Goal: Task Accomplishment & Management: Use online tool/utility

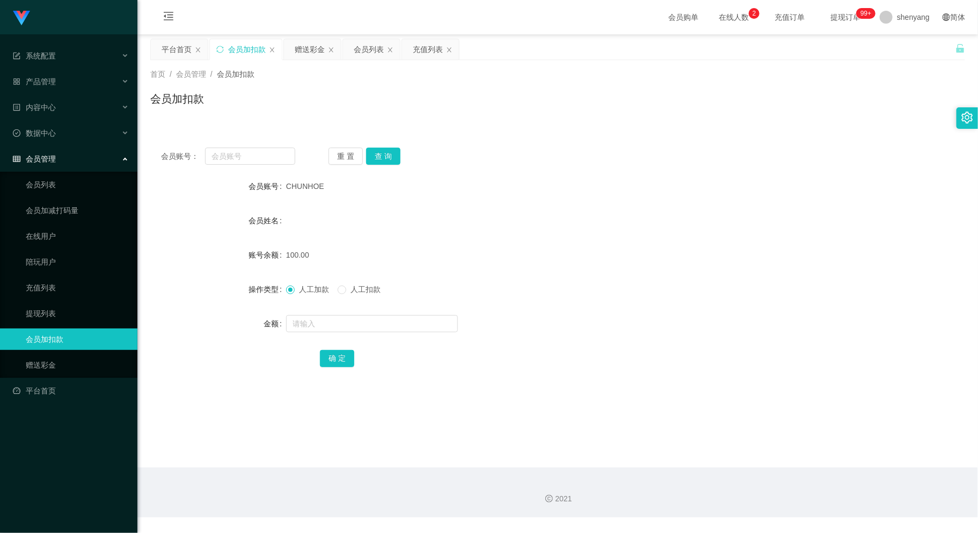
click at [373, 52] on div "会员列表" at bounding box center [369, 49] width 30 height 20
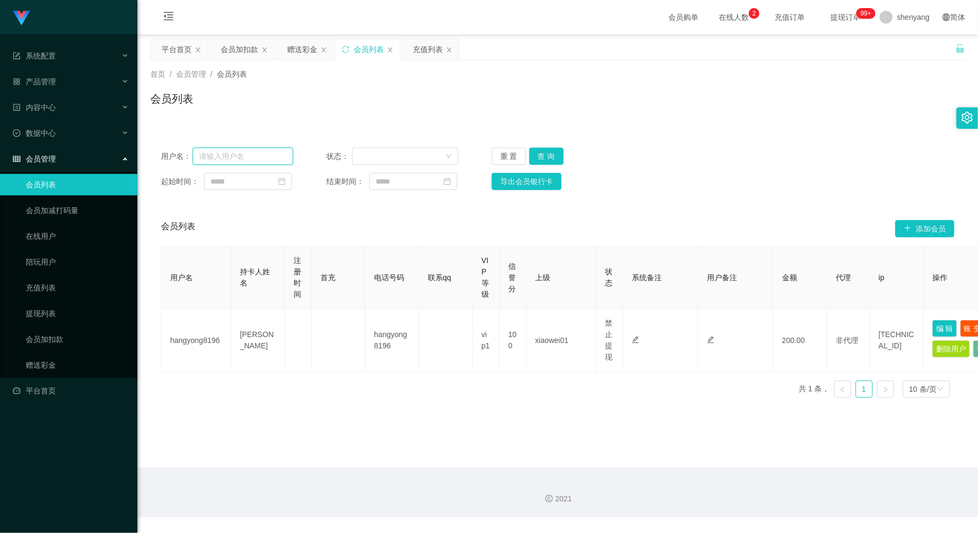
click at [241, 160] on input "text" at bounding box center [243, 156] width 101 height 17
paste input "HIONGCHIITING"
type input "HIONGCHIITING"
click at [542, 153] on button "查 询" at bounding box center [547, 156] width 34 height 17
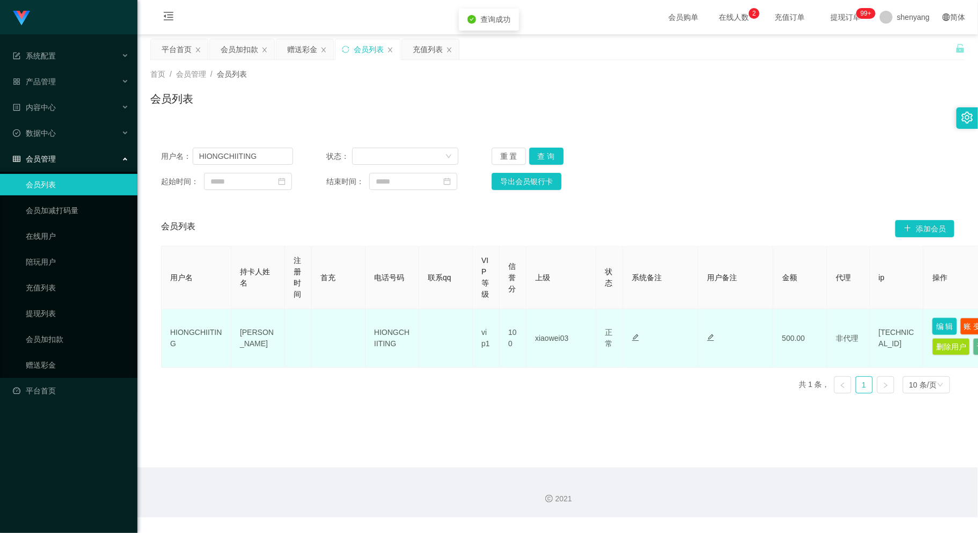
click at [944, 324] on button "编 辑" at bounding box center [945, 326] width 25 height 17
type input "HIONGCHIITING"
type input "[PERSON_NAME]"
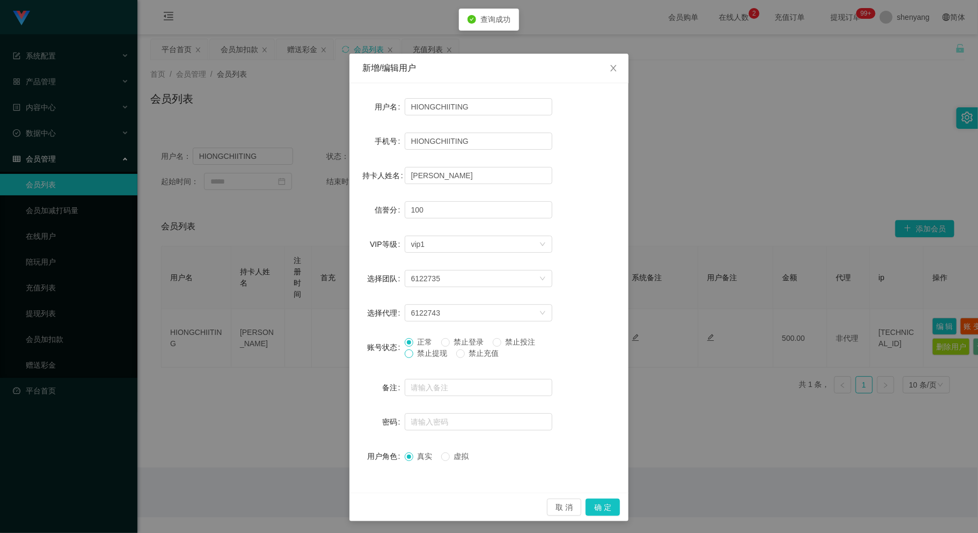
click at [405, 358] on span at bounding box center [409, 354] width 9 height 9
click at [603, 506] on button "确 定" at bounding box center [603, 507] width 34 height 17
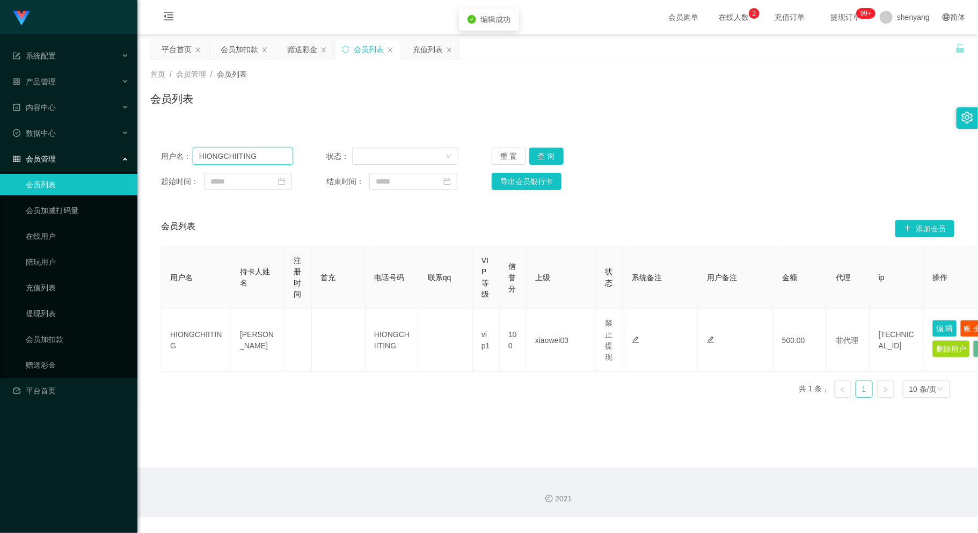
drag, startPoint x: 253, startPoint y: 155, endPoint x: 152, endPoint y: 176, distance: 103.1
click at [153, 176] on div "用户名： HIONGCHIITING 状态： 重 置 查 询 起始时间： 结束时间： 导出会员银行卡" at bounding box center [557, 169] width 815 height 64
paste input "winnie2613"
type input "winnie2613"
click at [536, 153] on button "查 询" at bounding box center [547, 156] width 34 height 17
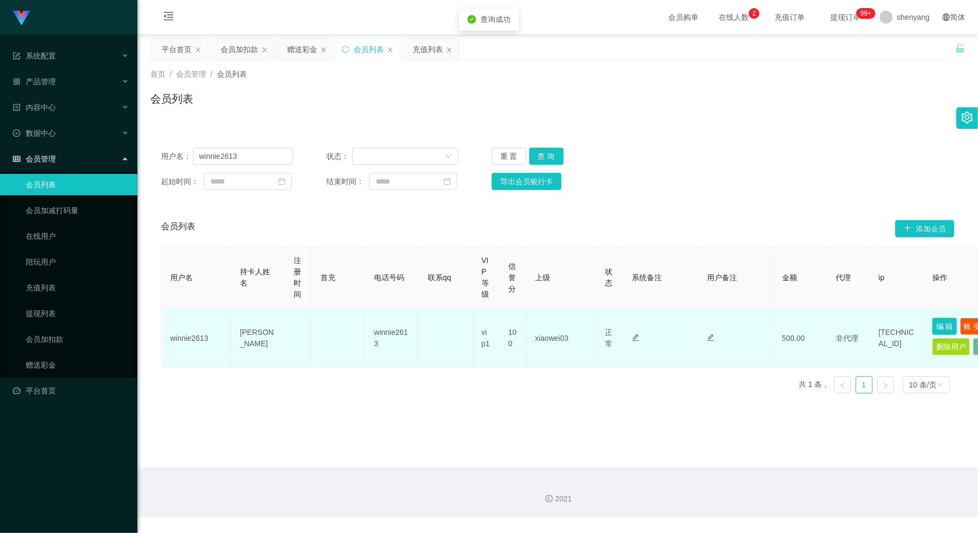
click at [946, 324] on button "编 辑" at bounding box center [945, 326] width 25 height 17
type input "winnie2613"
type input "[PERSON_NAME]"
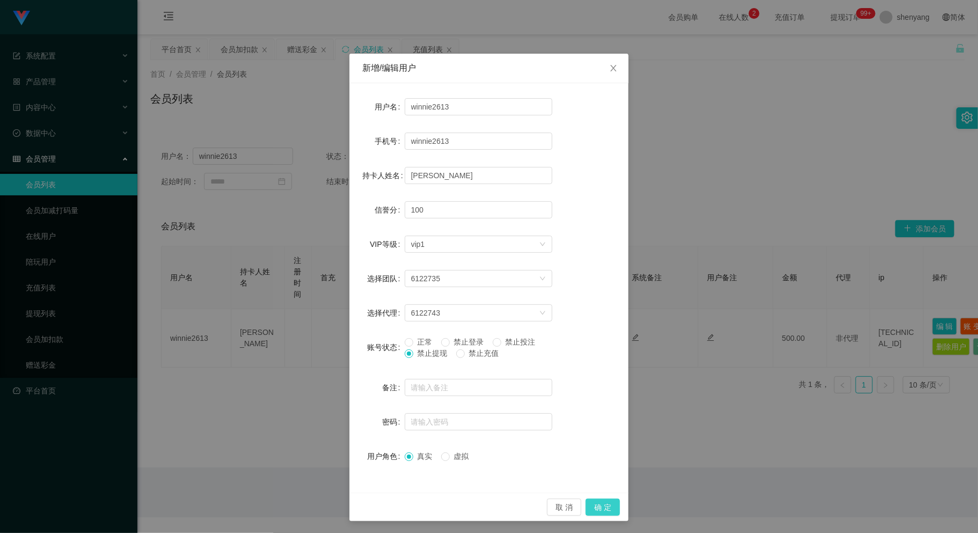
click at [601, 502] on button "确 定" at bounding box center [603, 507] width 34 height 17
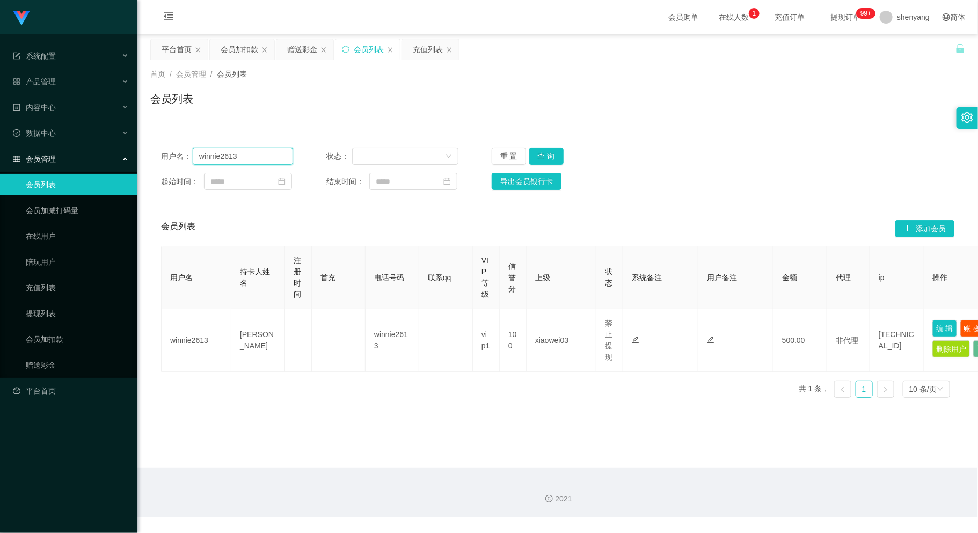
drag, startPoint x: 245, startPoint y: 155, endPoint x: 168, endPoint y: 161, distance: 77.6
click at [164, 161] on div "用户名： winnie2613" at bounding box center [227, 156] width 132 height 17
click at [231, 52] on div "会员加扣款" at bounding box center [240, 49] width 38 height 20
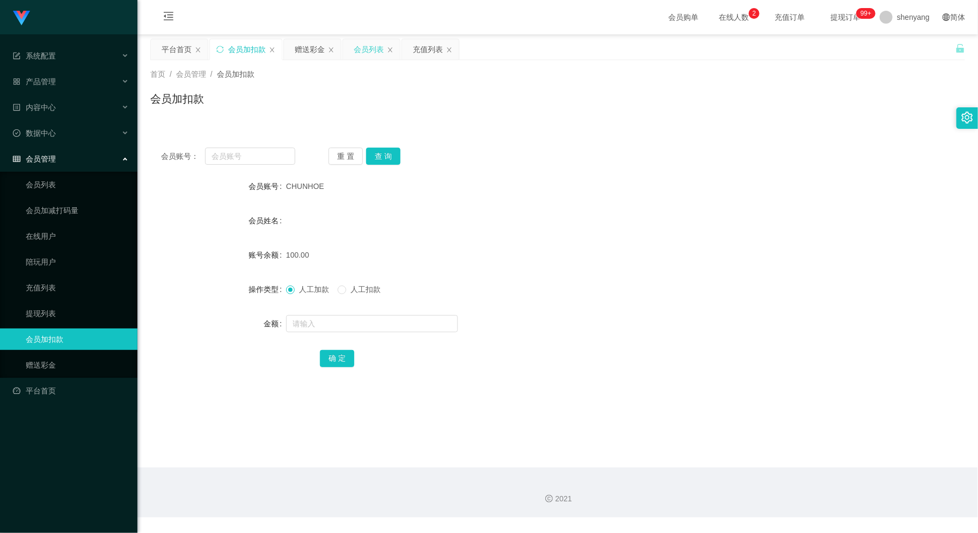
click at [361, 44] on div "会员列表" at bounding box center [369, 49] width 30 height 20
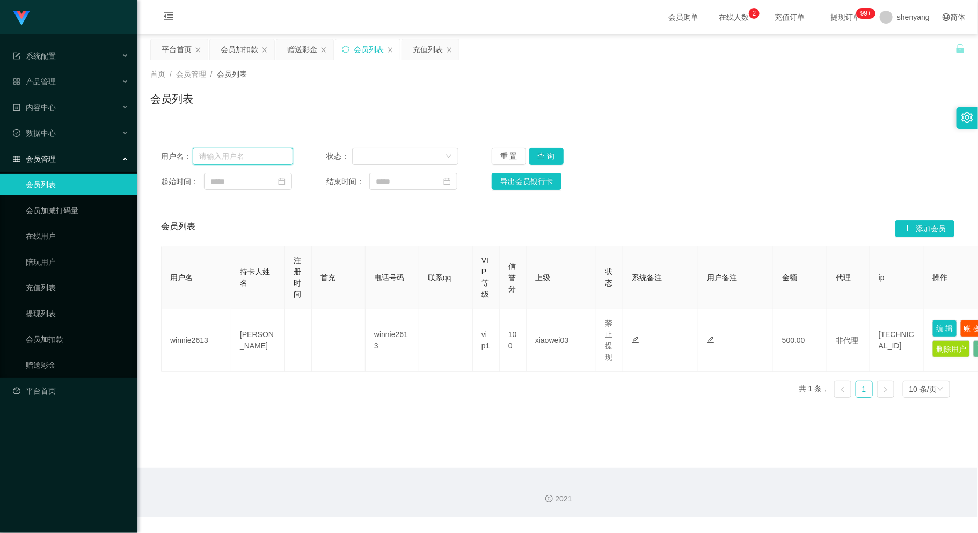
click at [234, 155] on input "text" at bounding box center [243, 156] width 101 height 17
paste input "Sin8888"
type input "Sin8888"
click at [540, 150] on button "查 询" at bounding box center [547, 156] width 34 height 17
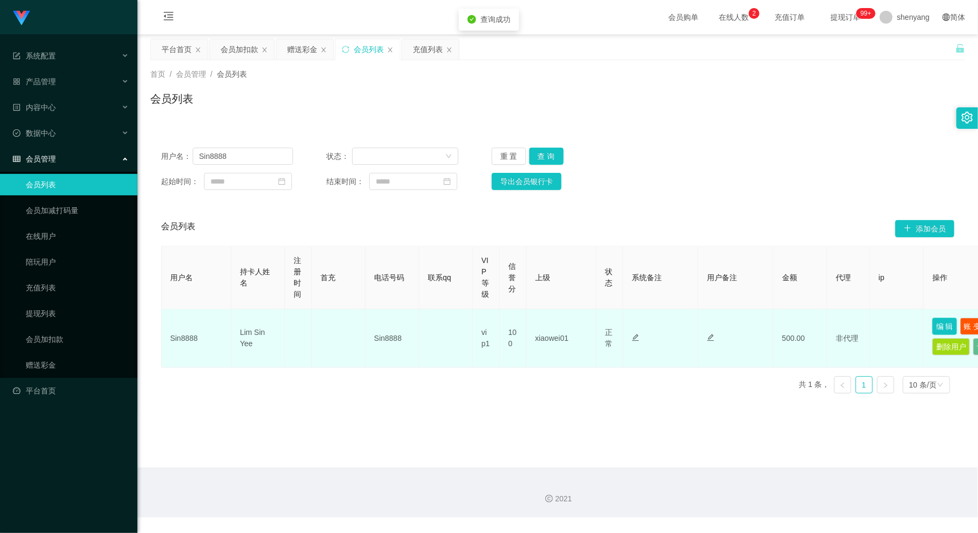
click at [944, 326] on button "编 辑" at bounding box center [945, 326] width 25 height 17
type input "Sin8888"
type input "Lim Sin Yee"
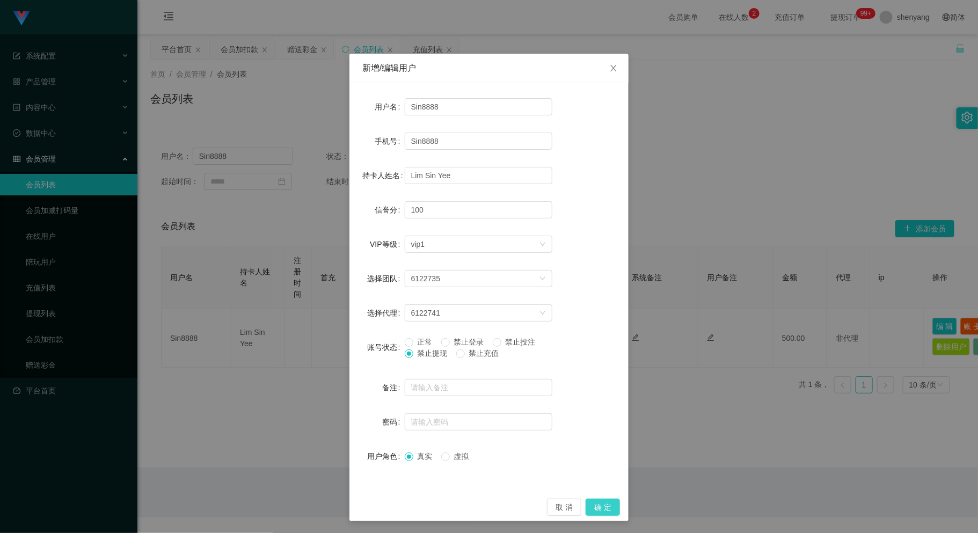
click at [599, 507] on button "确 定" at bounding box center [603, 507] width 34 height 17
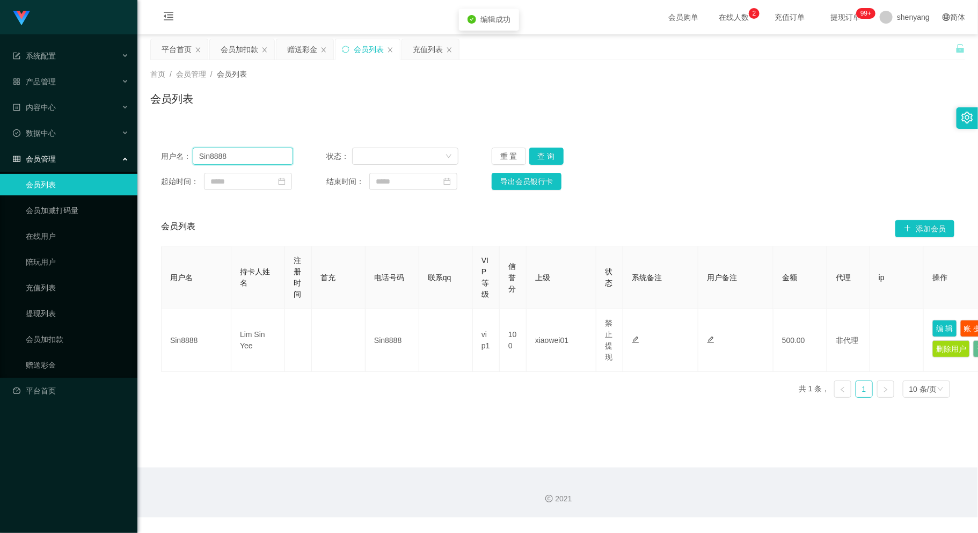
click at [217, 163] on input "Sin8888" at bounding box center [243, 156] width 101 height 17
drag, startPoint x: 242, startPoint y: 155, endPoint x: 152, endPoint y: 168, distance: 90.7
click at [152, 168] on div "用户名： Sin8888 状态： 重 置 查 询 起始时间： 结束时间： 导出会员银行卡" at bounding box center [557, 169] width 815 height 64
paste input "Phoebe1234"
type input "Phoebe1234"
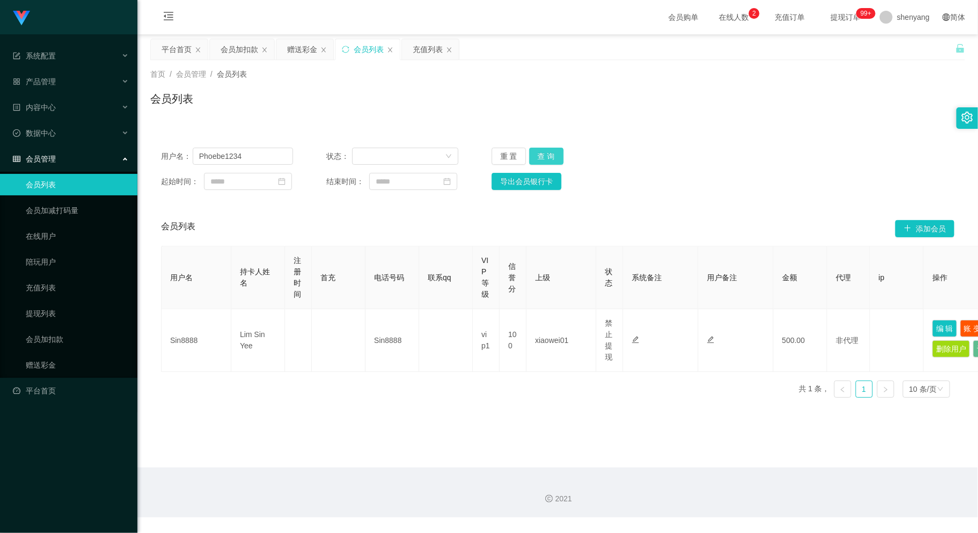
click at [551, 149] on button "查 询" at bounding box center [547, 156] width 34 height 17
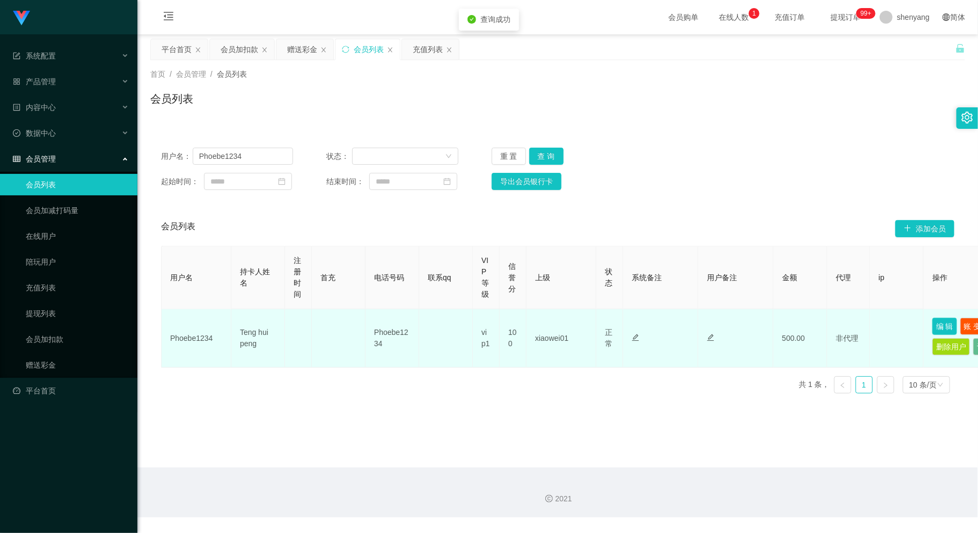
click at [942, 321] on button "编 辑" at bounding box center [945, 326] width 25 height 17
type input "Phoebe1234"
type input "Teng hui peng"
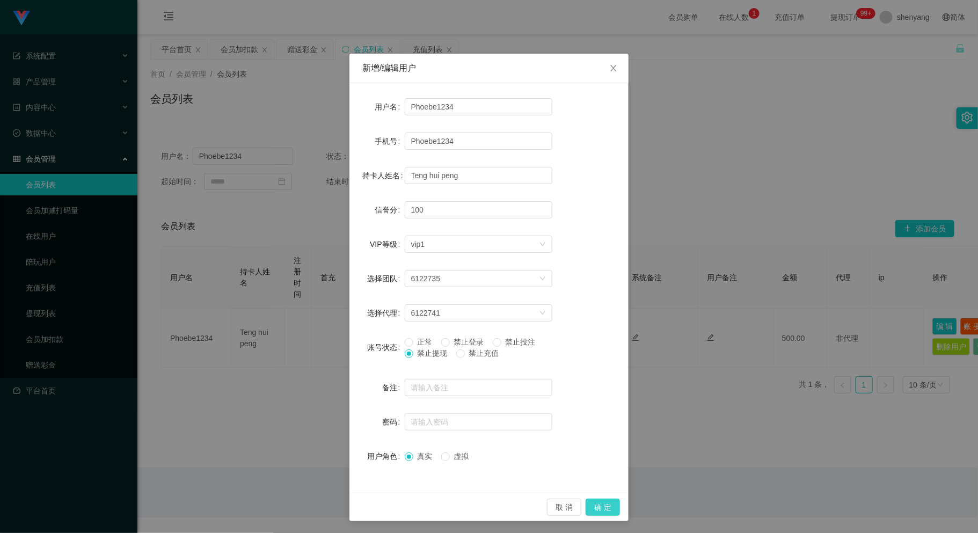
click at [597, 503] on button "确 定" at bounding box center [603, 507] width 34 height 17
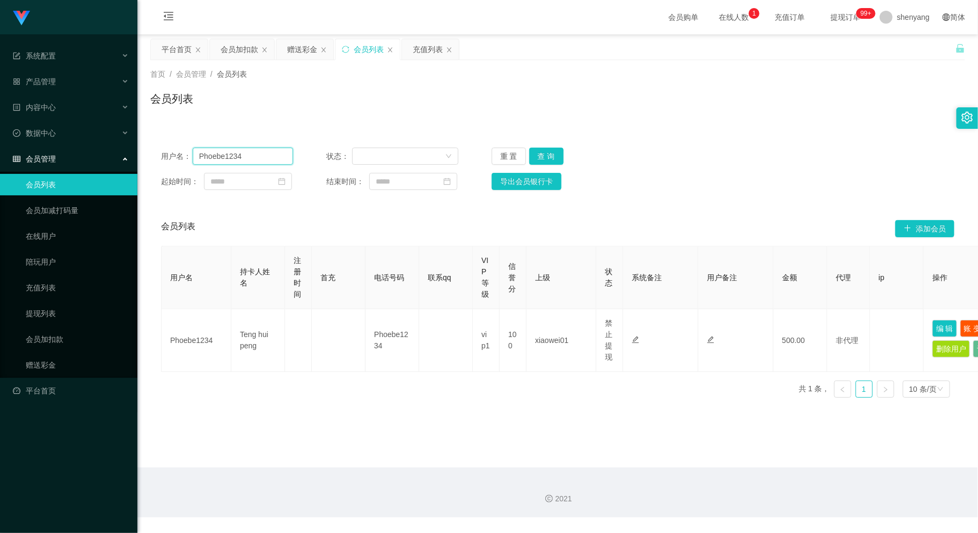
drag, startPoint x: 252, startPoint y: 155, endPoint x: 119, endPoint y: 157, distance: 132.7
click at [119, 157] on section "系统配置 系统配置列表 管理员列表 管理员分组 支付通道 产品管理 内容中心 数据中心 会员管理 会员列表 会员加减打码量 在线用户 陪玩用户 充值列表 提现…" at bounding box center [489, 259] width 978 height 518
paste input "Rahman7770"
type input "Rahman7770"
click at [554, 155] on button "查 询" at bounding box center [547, 156] width 34 height 17
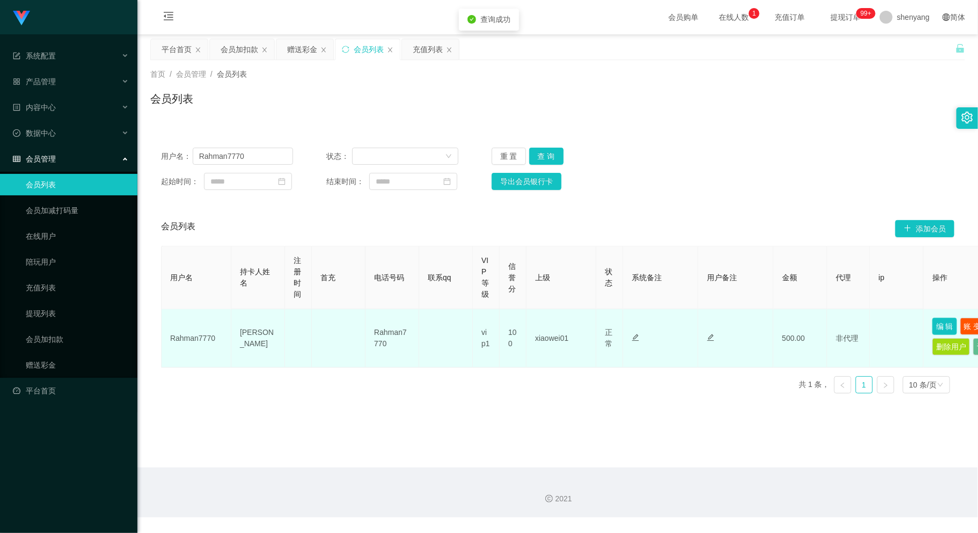
click at [948, 320] on button "编 辑" at bounding box center [945, 326] width 25 height 17
type input "Rahman7770"
type input "[PERSON_NAME]"
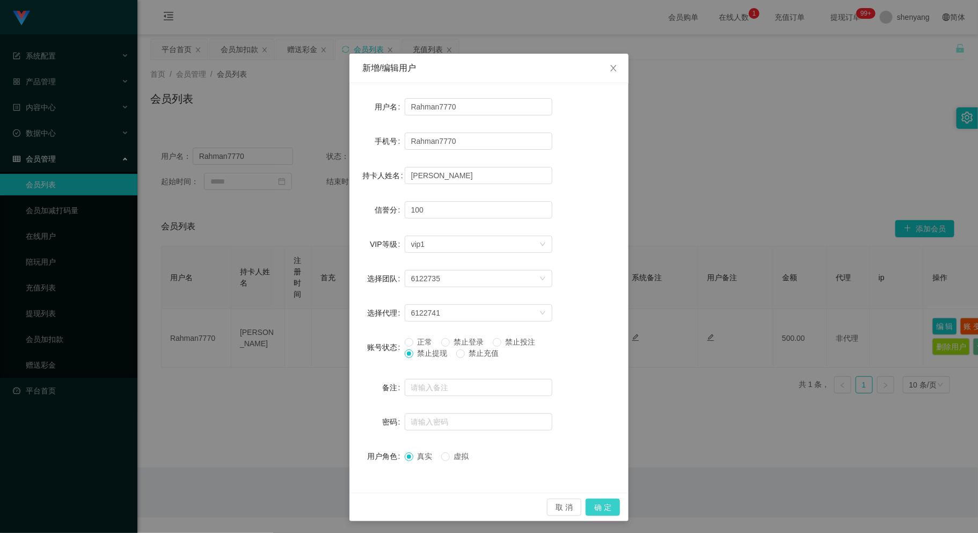
click at [597, 509] on button "确 定" at bounding box center [603, 507] width 34 height 17
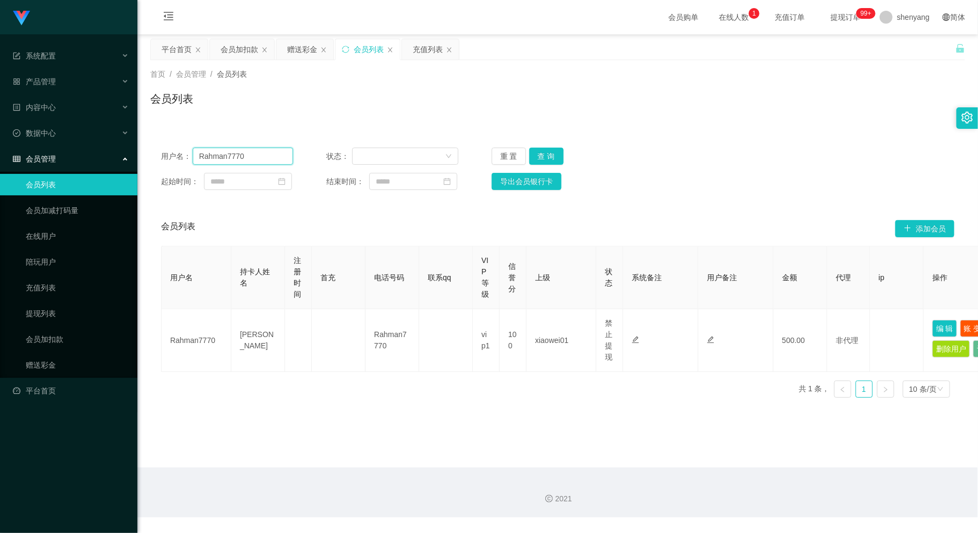
click at [157, 170] on div "用户名： Rahman7770 状态： 重 置 查 询 起始时间： 结束时间： 导出会员银行卡" at bounding box center [557, 169] width 815 height 64
click at [300, 44] on div "赠送彩金" at bounding box center [302, 49] width 30 height 20
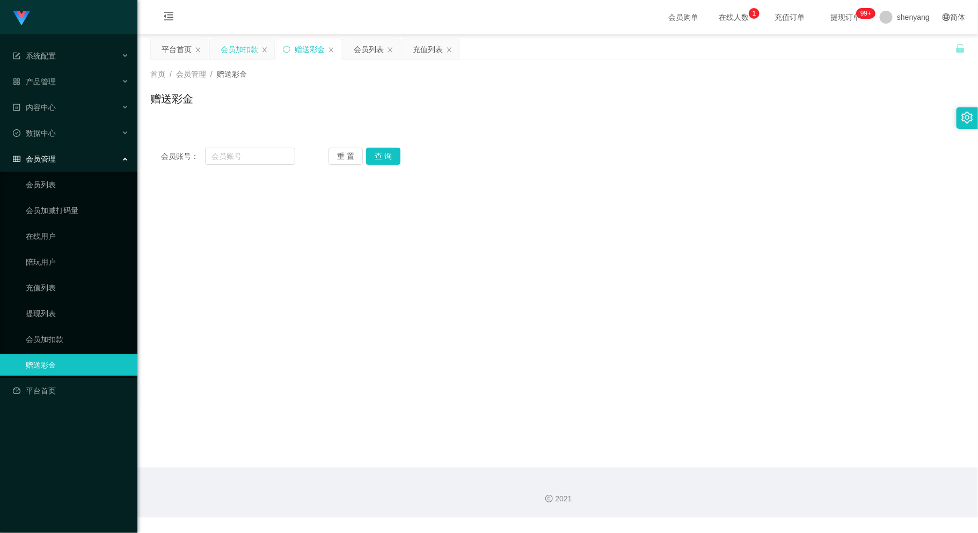
click at [239, 45] on div "会员加扣款" at bounding box center [240, 49] width 38 height 20
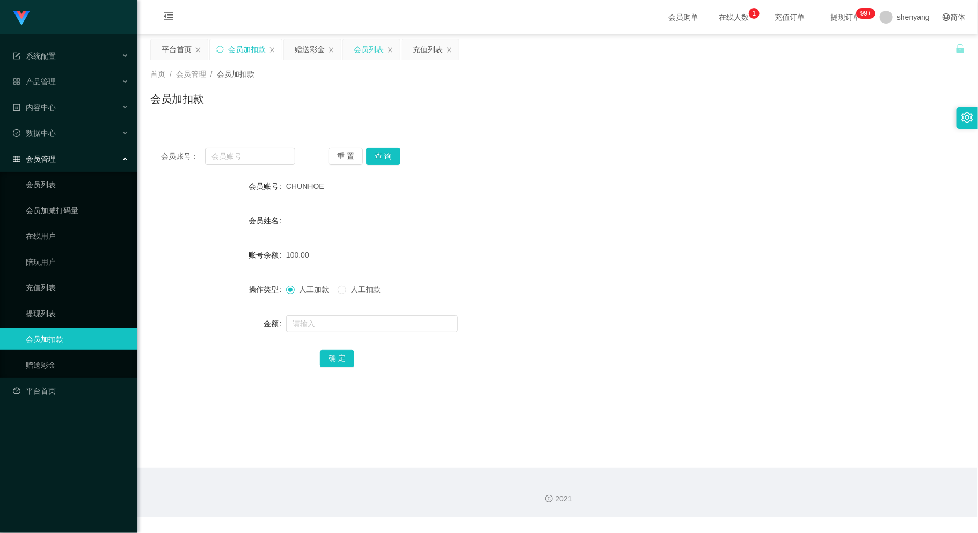
click at [365, 47] on div "会员列表" at bounding box center [369, 49] width 30 height 20
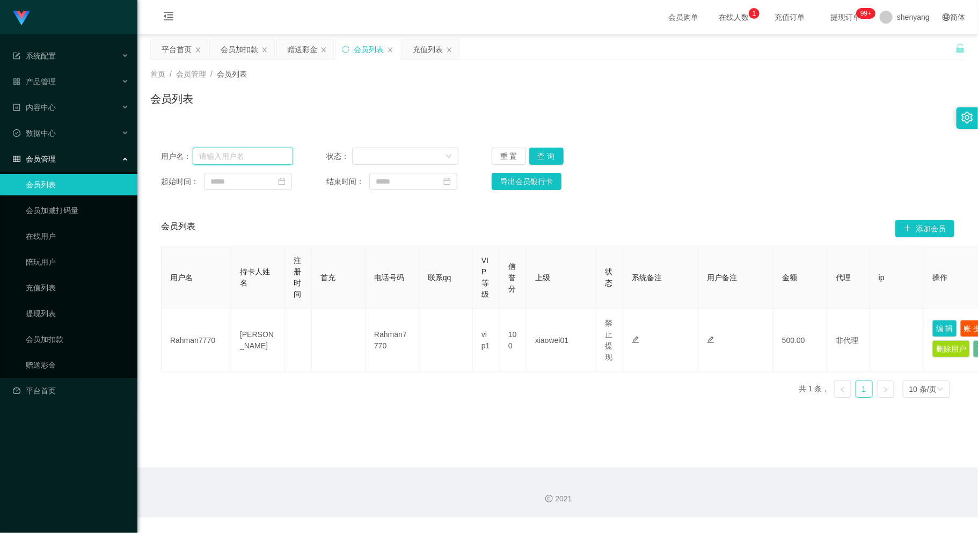
drag, startPoint x: 226, startPoint y: 158, endPoint x: 228, endPoint y: 153, distance: 5.6
click at [226, 158] on input "text" at bounding box center [243, 156] width 101 height 17
paste input "saorinetzz123"
type input "saorinetzz123"
click at [551, 154] on button "查 询" at bounding box center [547, 156] width 34 height 17
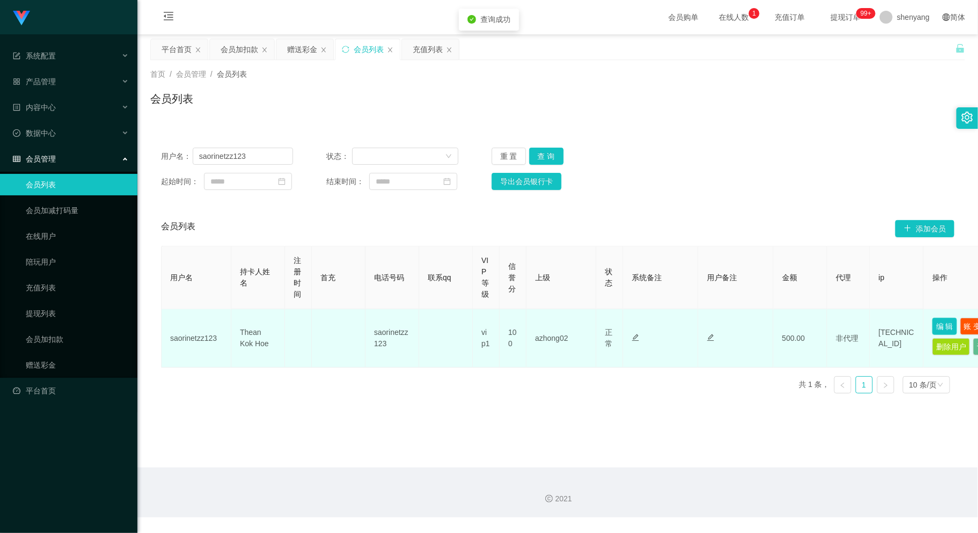
click at [941, 323] on button "编 辑" at bounding box center [945, 326] width 25 height 17
type input "saorinetzz123"
type input "Thean Kok Hoe"
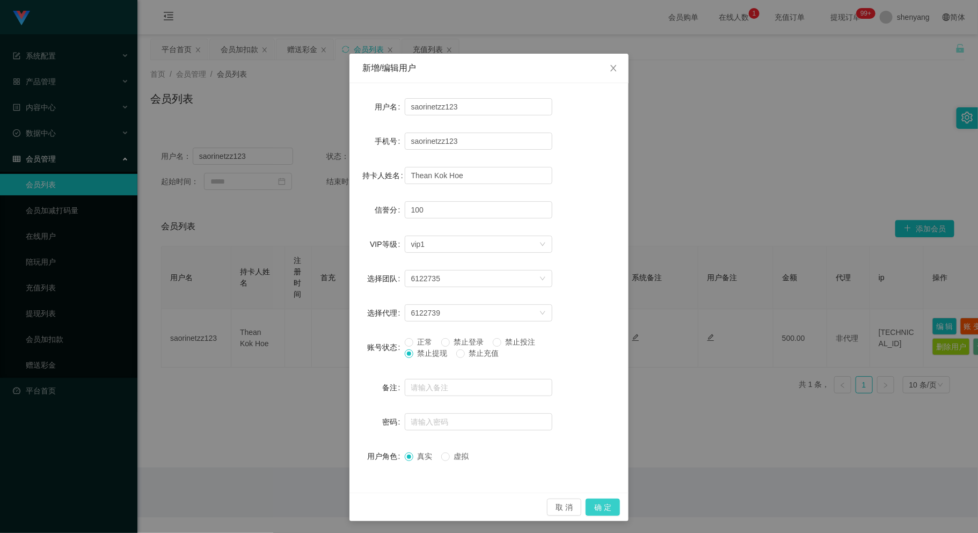
click at [598, 510] on button "确 定" at bounding box center [603, 507] width 34 height 17
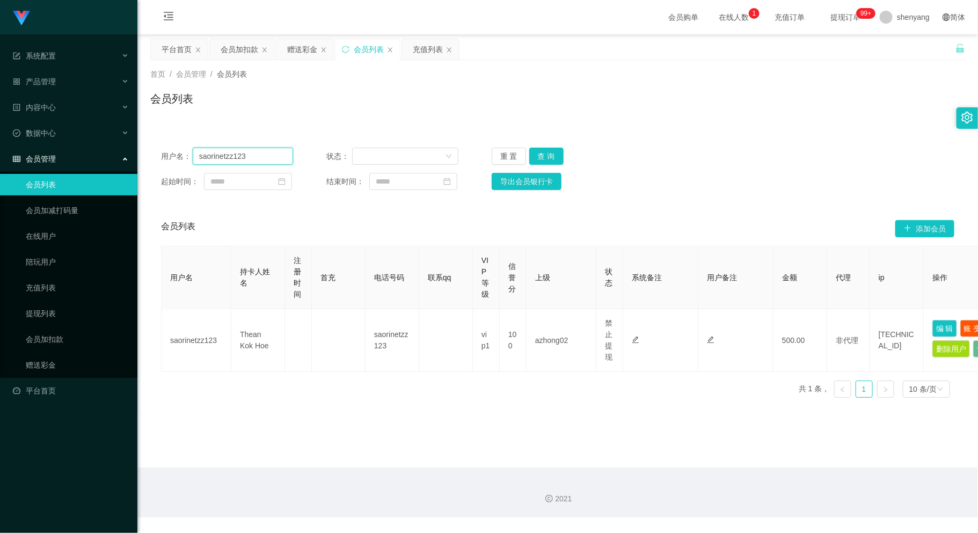
drag, startPoint x: 208, startPoint y: 162, endPoint x: 199, endPoint y: 163, distance: 9.8
click at [199, 163] on input "saorinetzz123" at bounding box center [243, 156] width 101 height 17
paste input "0166415368"
type input "0166415368"
click at [546, 154] on button "查 询" at bounding box center [547, 156] width 34 height 17
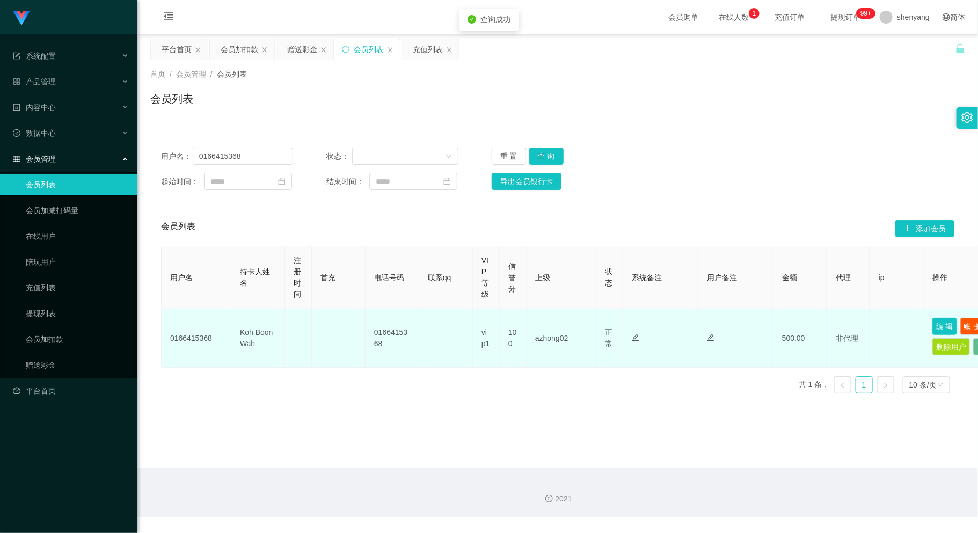
click at [941, 325] on button "编 辑" at bounding box center [945, 326] width 25 height 17
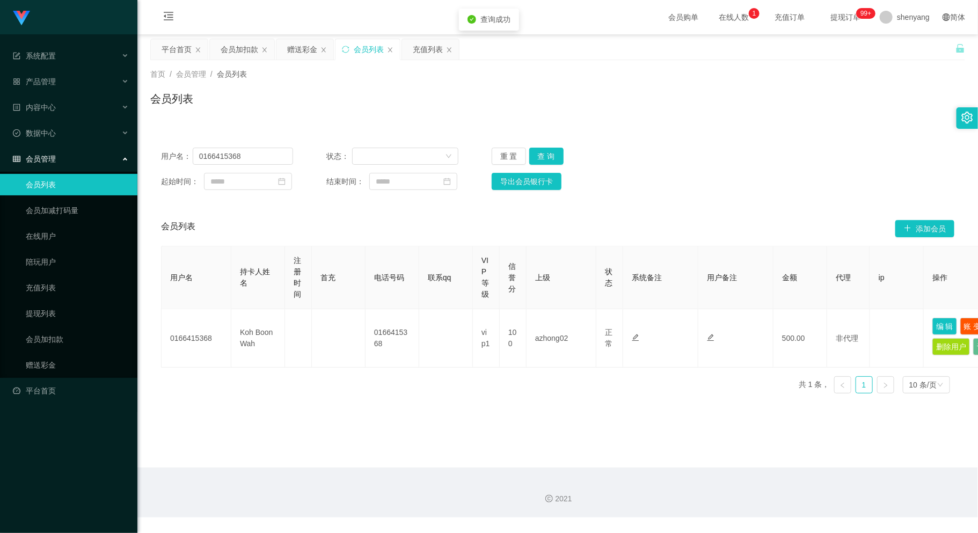
type input "0166415368"
type input "Koh Boon Wah"
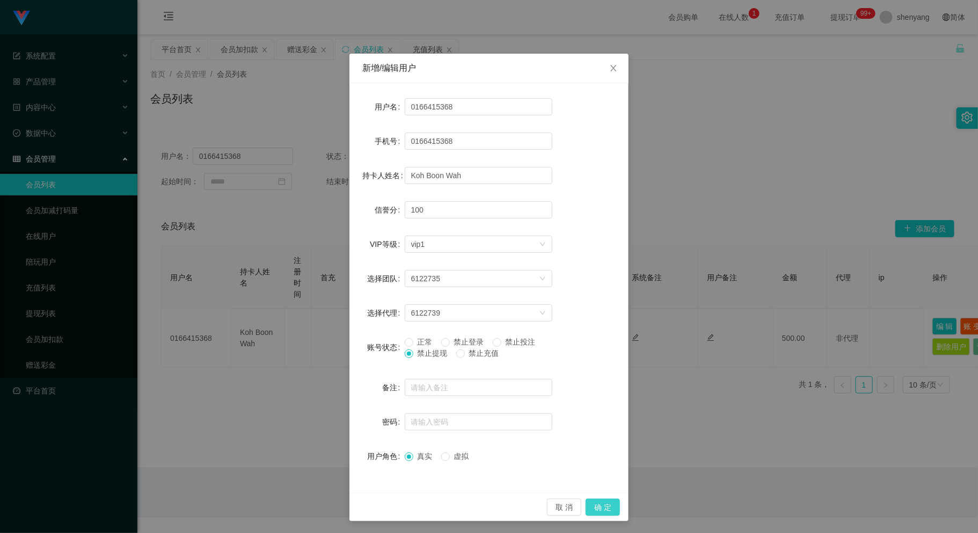
click at [598, 505] on button "确 定" at bounding box center [603, 507] width 34 height 17
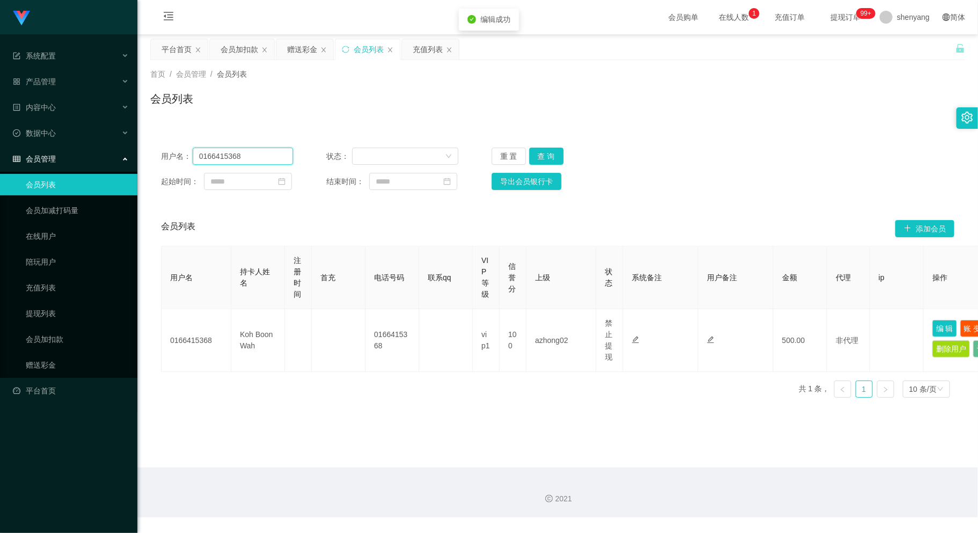
drag, startPoint x: 239, startPoint y: 154, endPoint x: 178, endPoint y: 157, distance: 61.3
click at [178, 157] on div "用户名： 0166415368" at bounding box center [227, 156] width 132 height 17
paste input "0168843864"
type input "0168843864"
click at [543, 155] on button "查 询" at bounding box center [547, 156] width 34 height 17
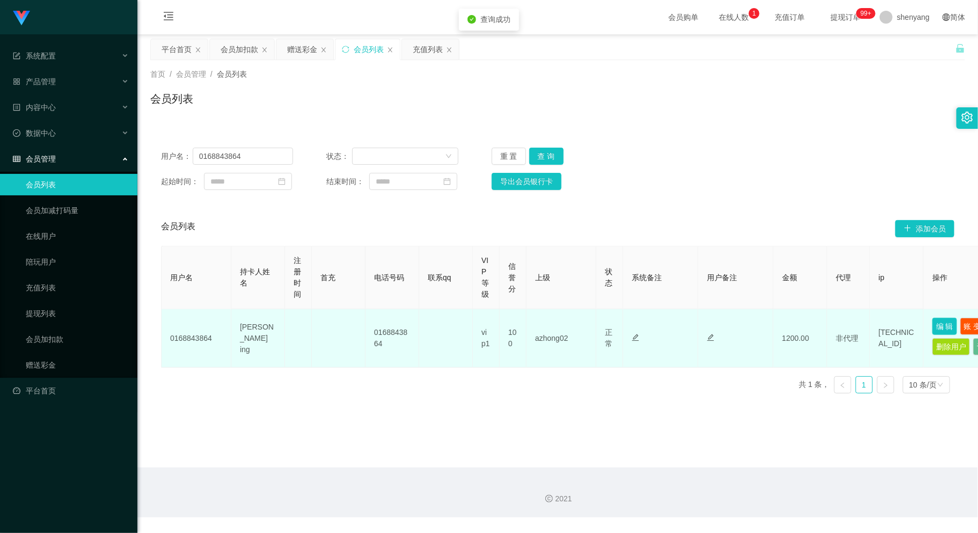
click at [946, 324] on button "编 辑" at bounding box center [945, 326] width 25 height 17
type input "0168843864"
type input "[PERSON_NAME] ing"
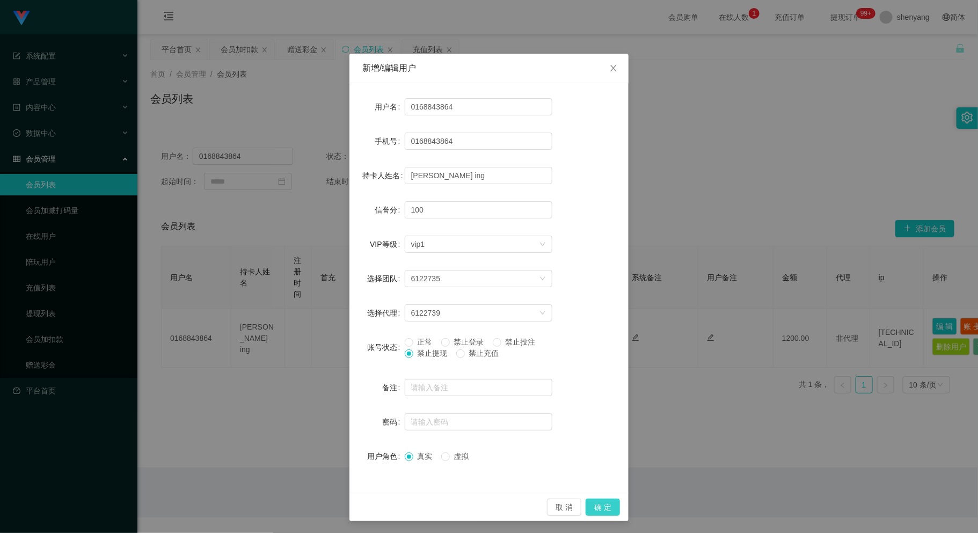
click at [606, 510] on button "确 定" at bounding box center [603, 507] width 34 height 17
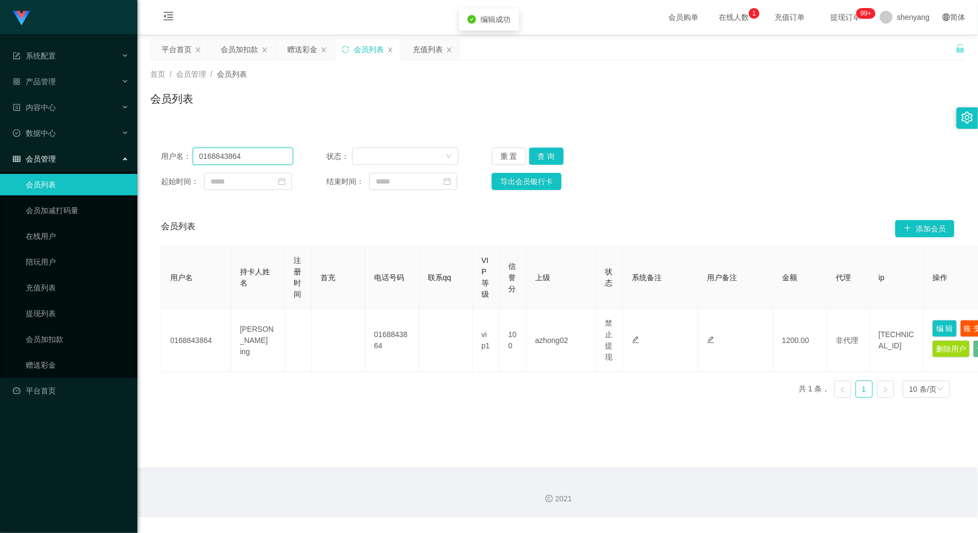
drag, startPoint x: 221, startPoint y: 158, endPoint x: 134, endPoint y: 188, distance: 91.5
click at [142, 173] on main "关闭左侧 关闭右侧 关闭其它 刷新页面 平台首页 会员加扣款 赠送彩金 会员列表 充值列表 首页 / 会员管理 / 会员列表 / 会员列表 用户名： 0168…" at bounding box center [557, 250] width 841 height 433
click at [243, 47] on div "会员加扣款" at bounding box center [240, 49] width 38 height 20
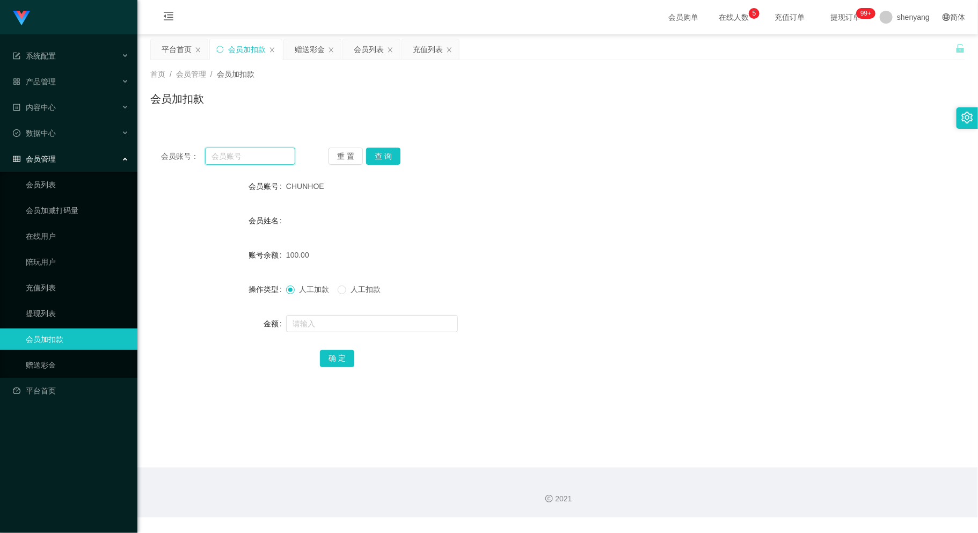
click at [237, 151] on input "text" at bounding box center [250, 156] width 90 height 17
paste input "WW123"
type input "WW123"
click at [395, 153] on button "查 询" at bounding box center [383, 156] width 34 height 17
click at [354, 327] on input "text" at bounding box center [372, 323] width 172 height 17
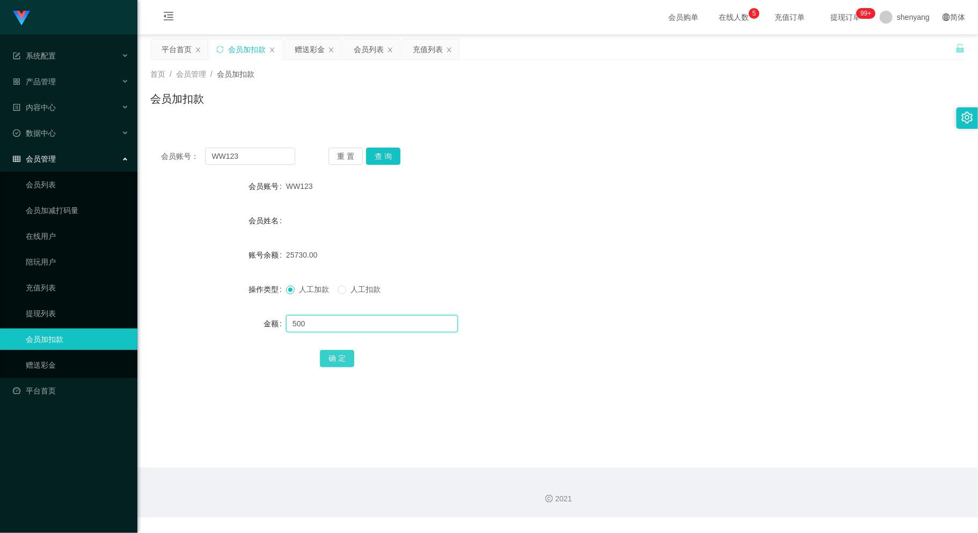
type input "500"
click at [342, 357] on button "确 定" at bounding box center [337, 358] width 34 height 17
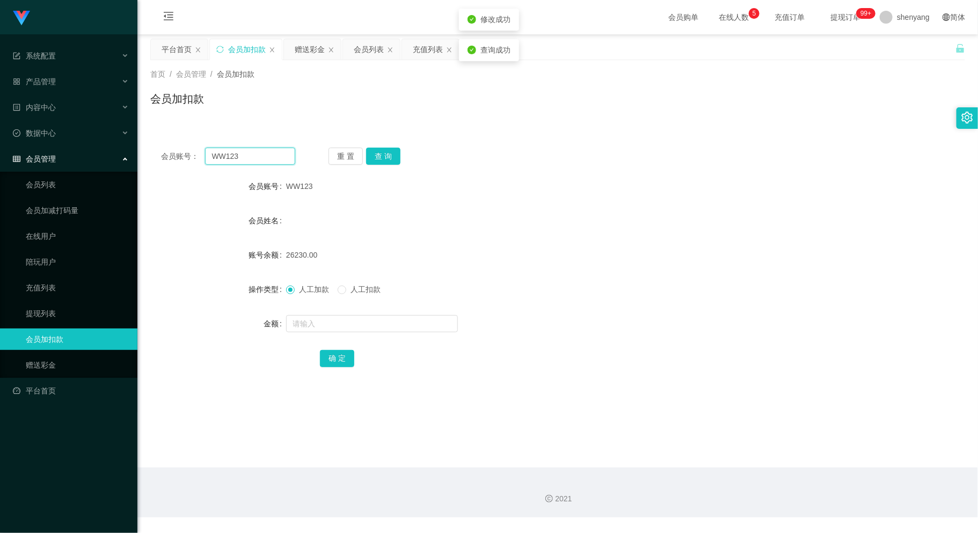
drag, startPoint x: 241, startPoint y: 155, endPoint x: 177, endPoint y: 168, distance: 64.6
click at [177, 168] on div "会员账号： WW123 重 置 查 询 会员账号 WW123 会员姓名 账号余额 26230.00 操作类型 人工加款 人工扣款 金额 确 定" at bounding box center [557, 265] width 815 height 256
click at [243, 147] on div "会员账号： 重 置 查 询 会员账号 WW123 会员姓名 账号余额 26230.00 操作类型 人工加款 人工扣款 金额 确 定" at bounding box center [557, 265] width 815 height 256
click at [237, 157] on input "text" at bounding box center [250, 156] width 90 height 17
paste input "P1122334455"
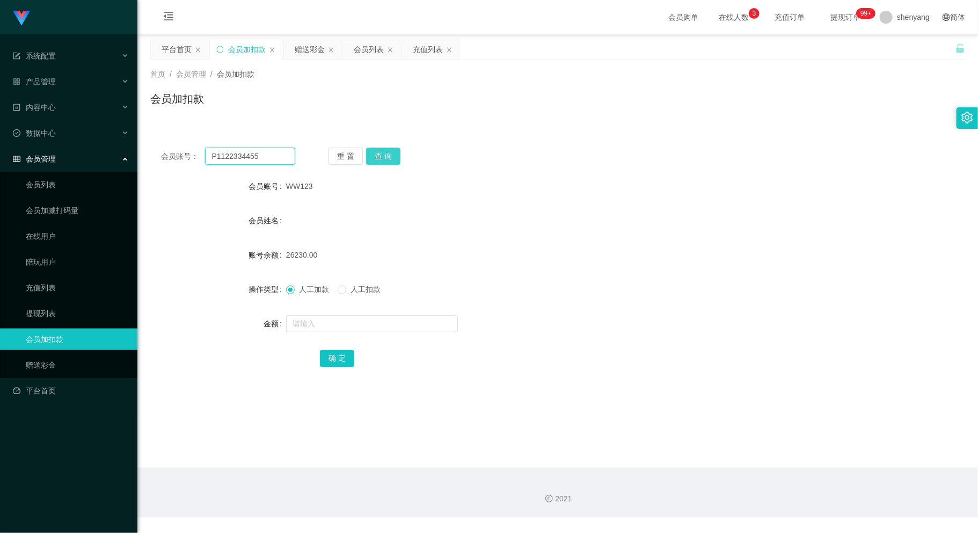
type input "P1122334455"
click at [390, 155] on button "查 询" at bounding box center [383, 156] width 34 height 17
click at [358, 313] on div at bounding box center [524, 323] width 476 height 21
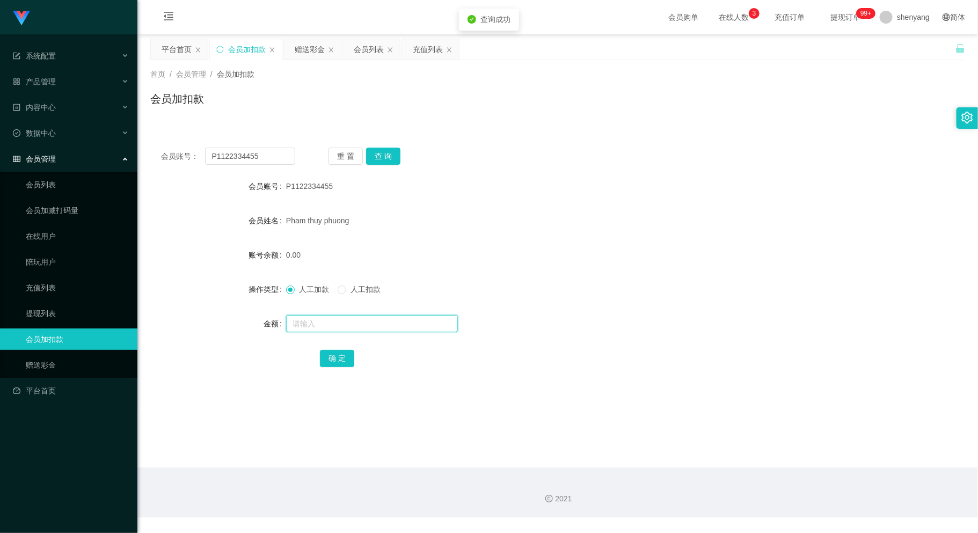
click at [358, 321] on input "text" at bounding box center [372, 323] width 172 height 17
type input "100"
click at [334, 361] on button "确 定" at bounding box center [337, 358] width 34 height 17
drag, startPoint x: 263, startPoint y: 152, endPoint x: 165, endPoint y: 165, distance: 98.6
click at [165, 164] on div "会员账号： P1122334455" at bounding box center [228, 156] width 134 height 17
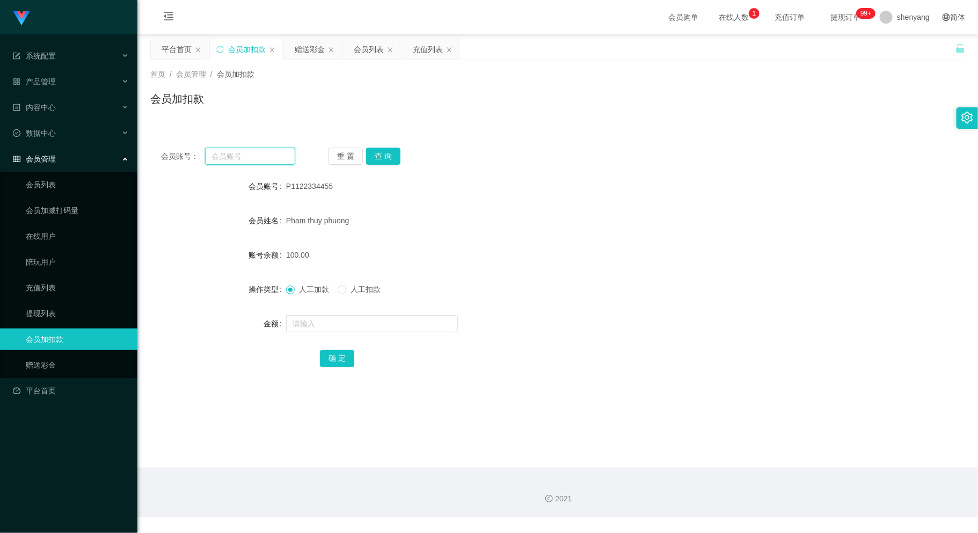
click at [224, 150] on input "text" at bounding box center [250, 156] width 90 height 17
paste input "Sin8888"
type input "Sin8888"
click at [384, 156] on button "查 询" at bounding box center [383, 156] width 34 height 17
click at [350, 325] on input "text" at bounding box center [372, 323] width 172 height 17
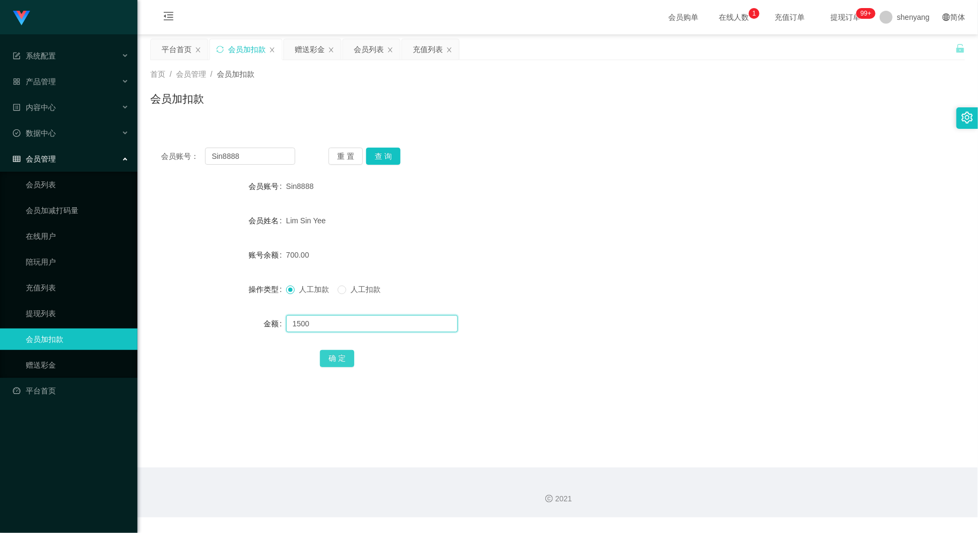
type input "1500"
click at [332, 361] on button "确 定" at bounding box center [337, 358] width 34 height 17
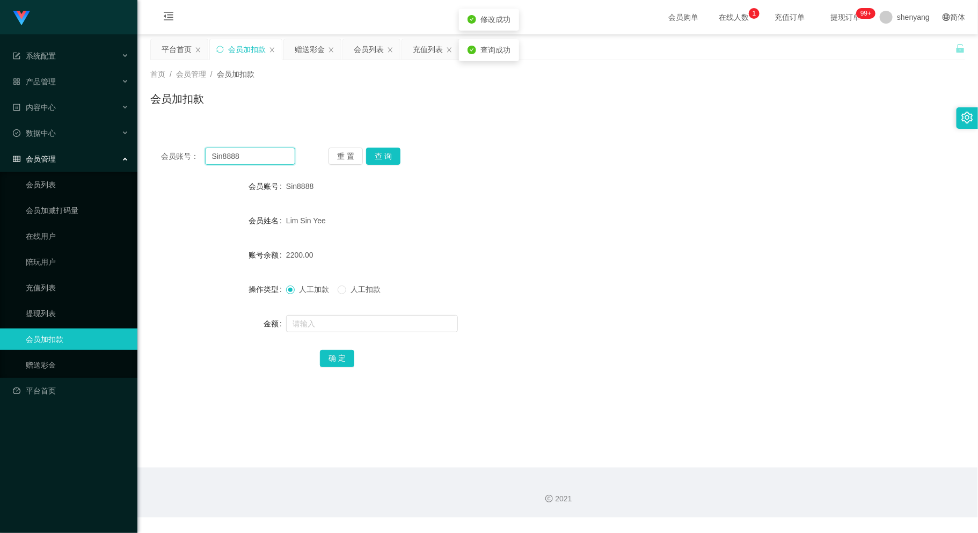
drag, startPoint x: 250, startPoint y: 155, endPoint x: 189, endPoint y: 164, distance: 61.4
click at [189, 164] on div "会员账号： Sin8888" at bounding box center [228, 156] width 134 height 17
click at [243, 153] on input "text" at bounding box center [250, 156] width 90 height 17
paste input "HIONGCHIITING"
type input "HIONGCHIITING"
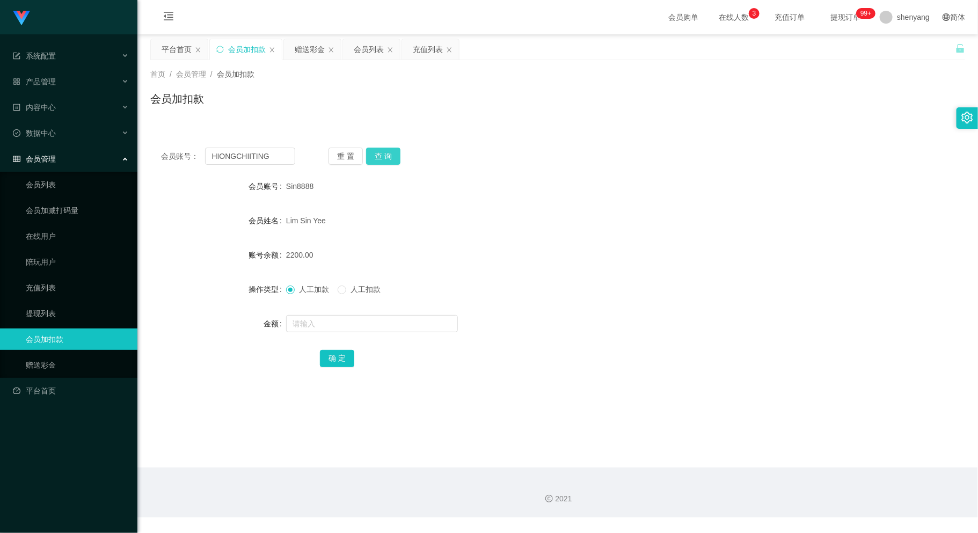
click at [382, 154] on button "查 询" at bounding box center [383, 156] width 34 height 17
click at [355, 317] on input "text" at bounding box center [372, 323] width 172 height 17
type input "1000"
click at [336, 355] on button "确 定" at bounding box center [337, 358] width 34 height 17
drag, startPoint x: 279, startPoint y: 154, endPoint x: 189, endPoint y: 168, distance: 91.3
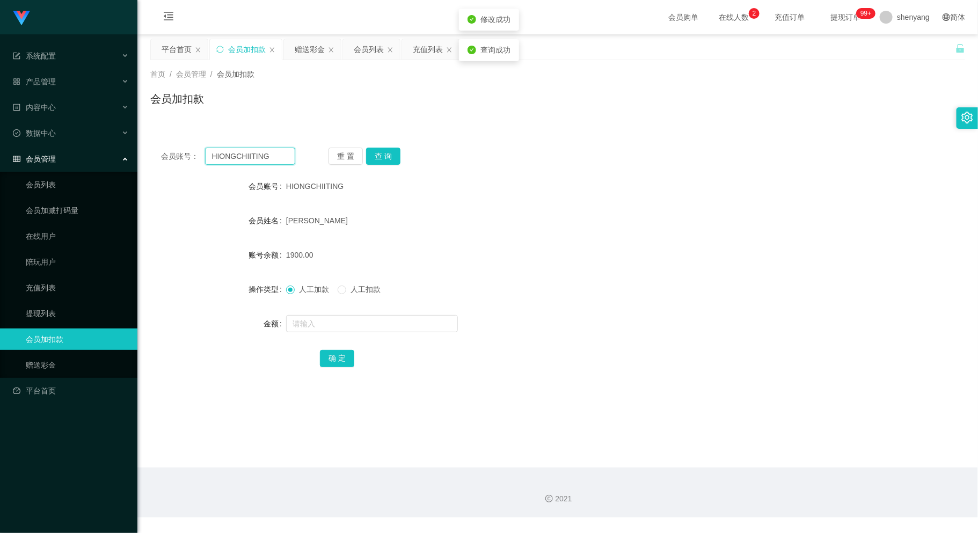
click at [191, 166] on div "会员账号： HIONGCHIITING 重 置 查 询 会员账号 [DEMOGRAPHIC_DATA] 会员姓名 [PERSON_NAME] 账号余额 190…" at bounding box center [557, 265] width 815 height 256
click at [229, 150] on input "text" at bounding box center [250, 156] width 90 height 17
paste input "winnie2613"
type input "winnie2613"
click at [387, 156] on button "查 询" at bounding box center [383, 156] width 34 height 17
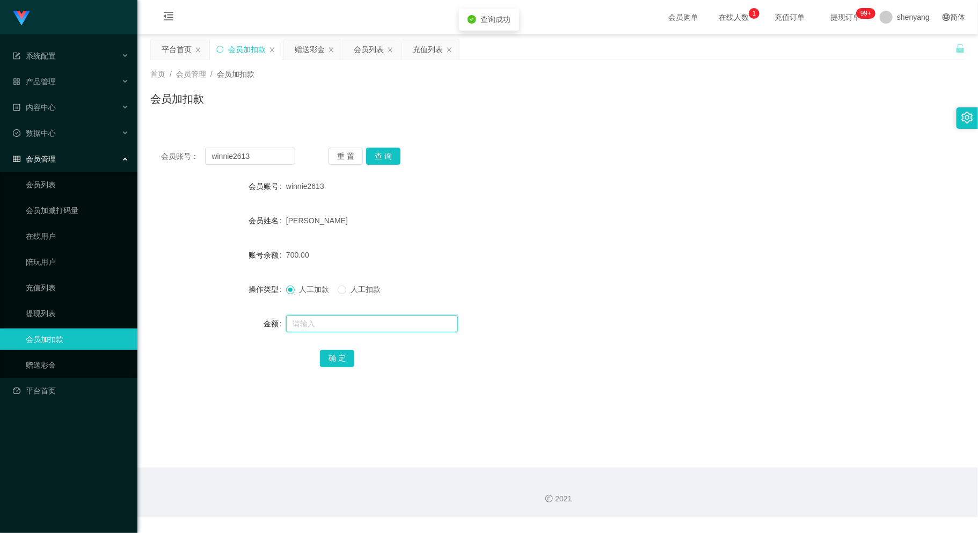
click at [332, 319] on input "text" at bounding box center [372, 323] width 172 height 17
type input "1600"
click at [329, 356] on button "确 定" at bounding box center [337, 358] width 34 height 17
drag, startPoint x: 256, startPoint y: 155, endPoint x: 182, endPoint y: 163, distance: 74.5
click at [182, 162] on div "会员账号： winnie2613" at bounding box center [228, 156] width 134 height 17
